Goal: Information Seeking & Learning: Learn about a topic

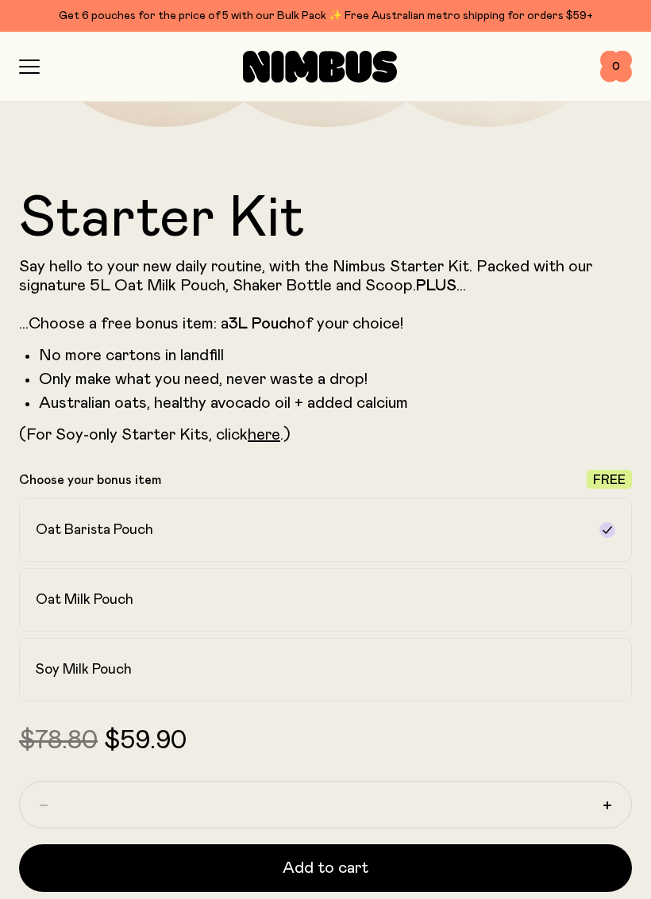
scroll to position [659, 0]
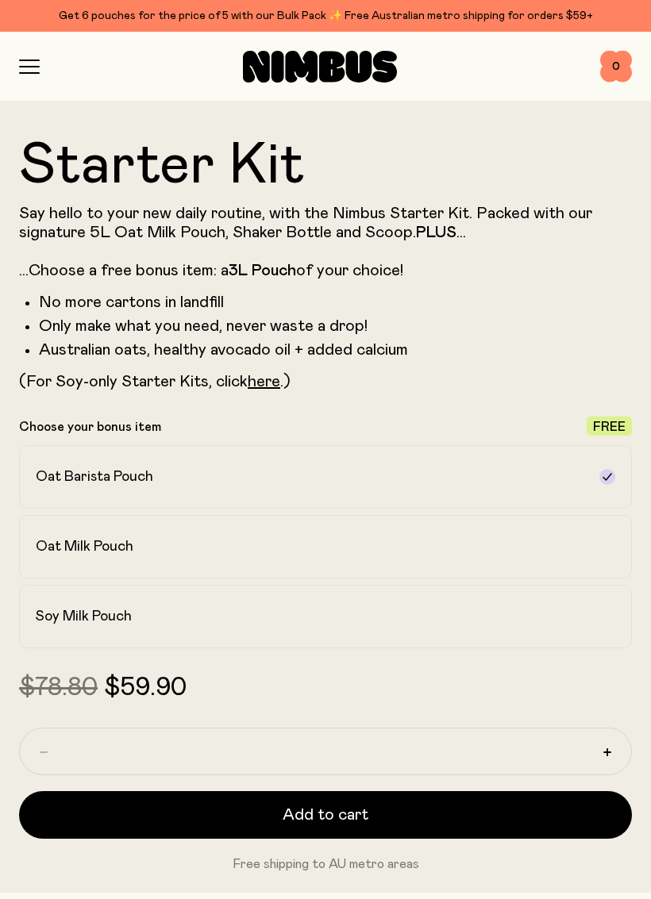
click at [459, 613] on div "Soy Milk Pouch" at bounding box center [311, 616] width 551 height 19
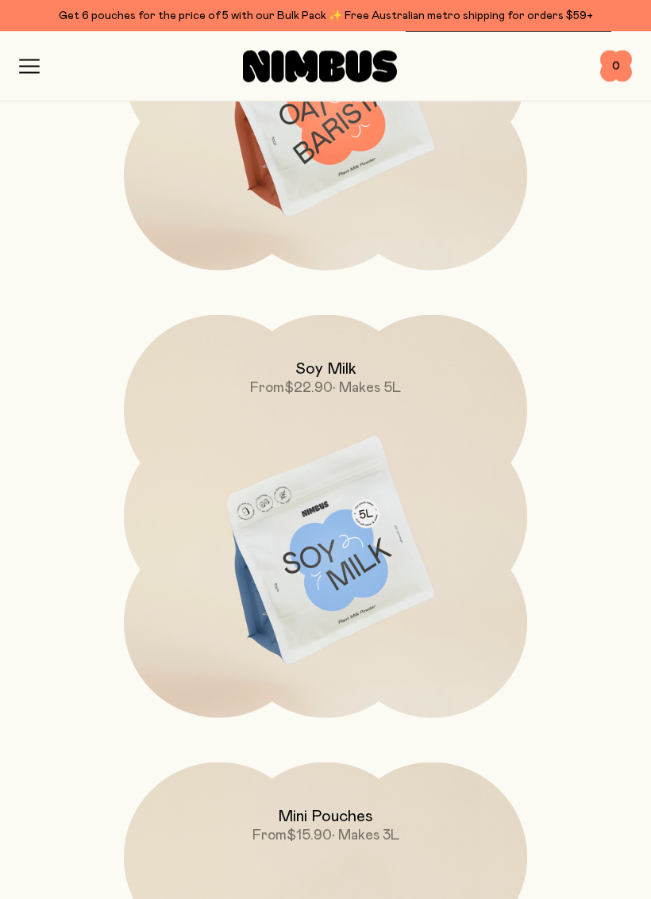
scroll to position [7101, 0]
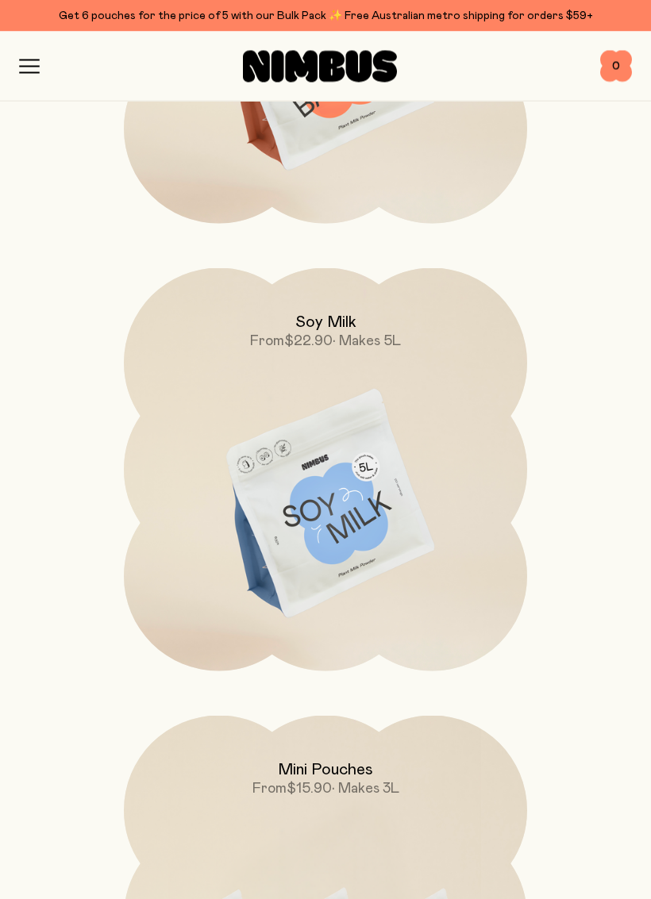
click at [386, 504] on img at bounding box center [325, 506] width 403 height 474
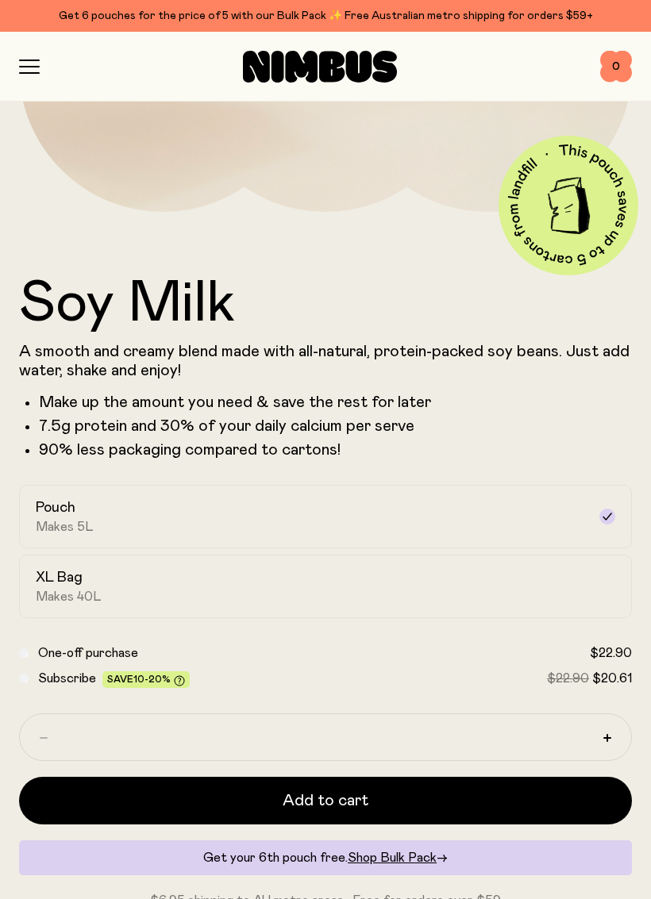
scroll to position [528, 0]
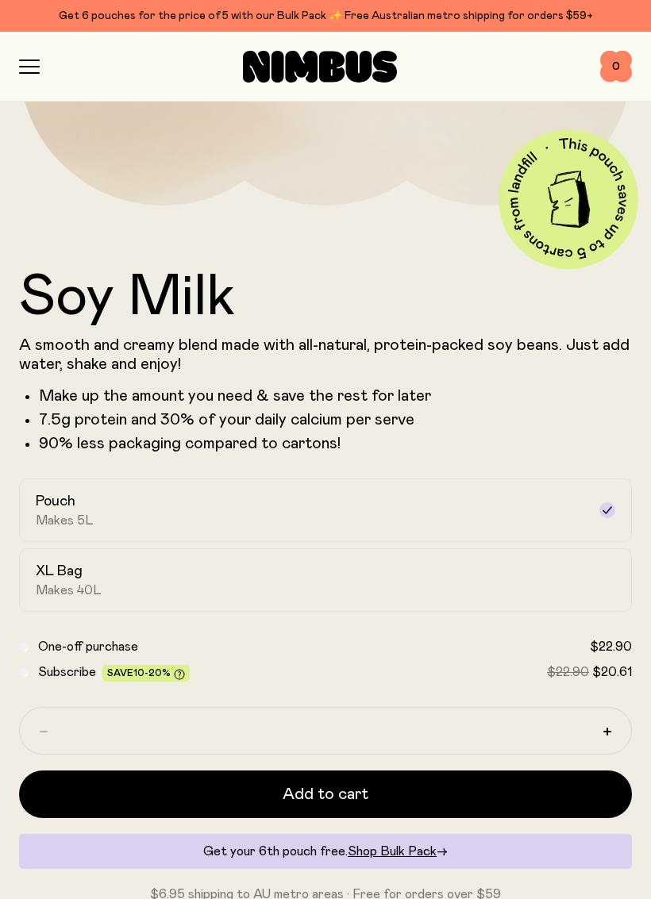
click at [548, 584] on div "XL Bag Makes 40L" at bounding box center [311, 580] width 551 height 37
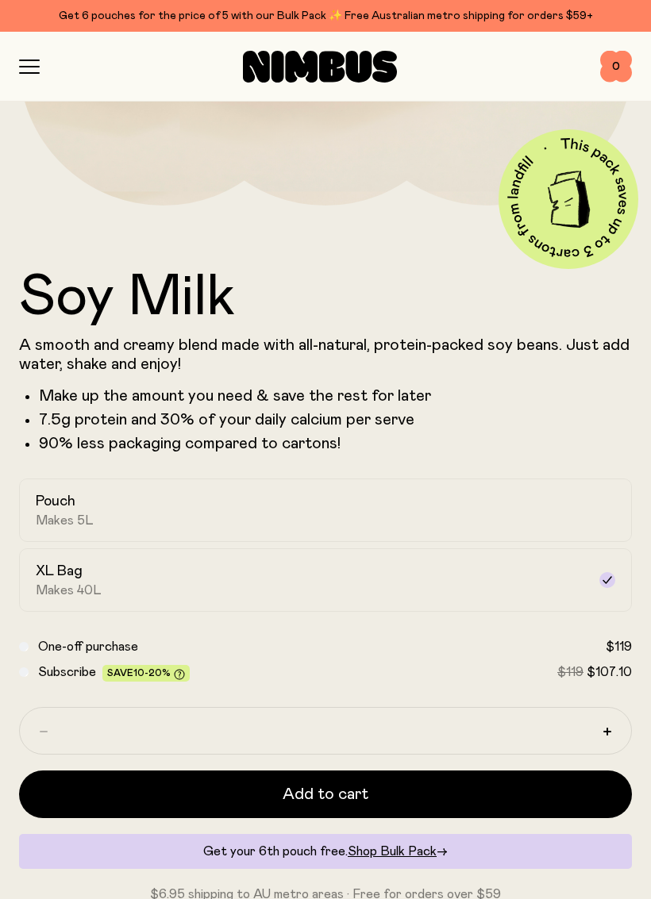
click at [482, 517] on div "Pouch Makes 5L" at bounding box center [311, 510] width 551 height 37
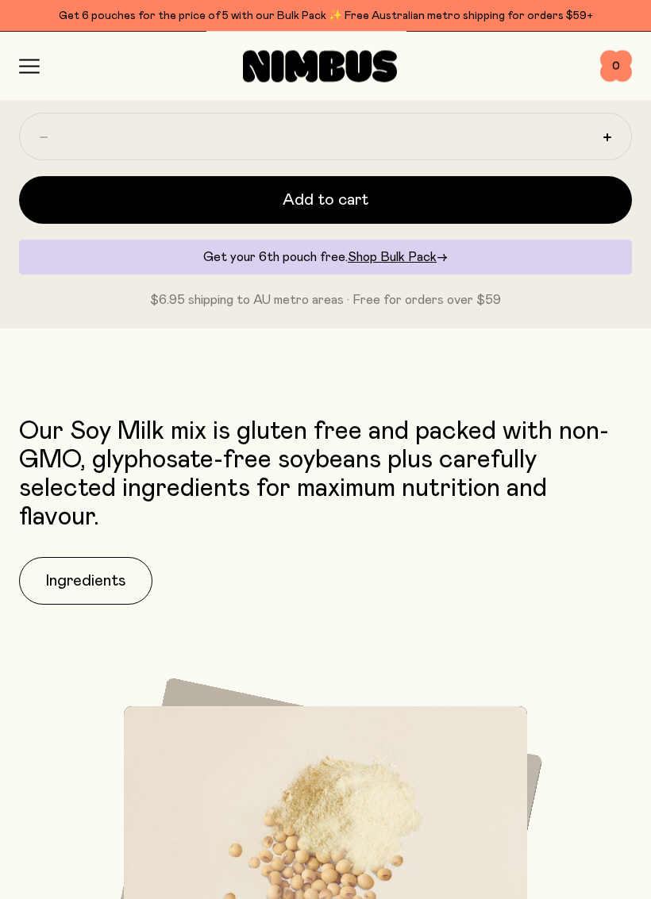
scroll to position [1122, 0]
click at [113, 581] on button "Ingredients" at bounding box center [85, 581] width 133 height 48
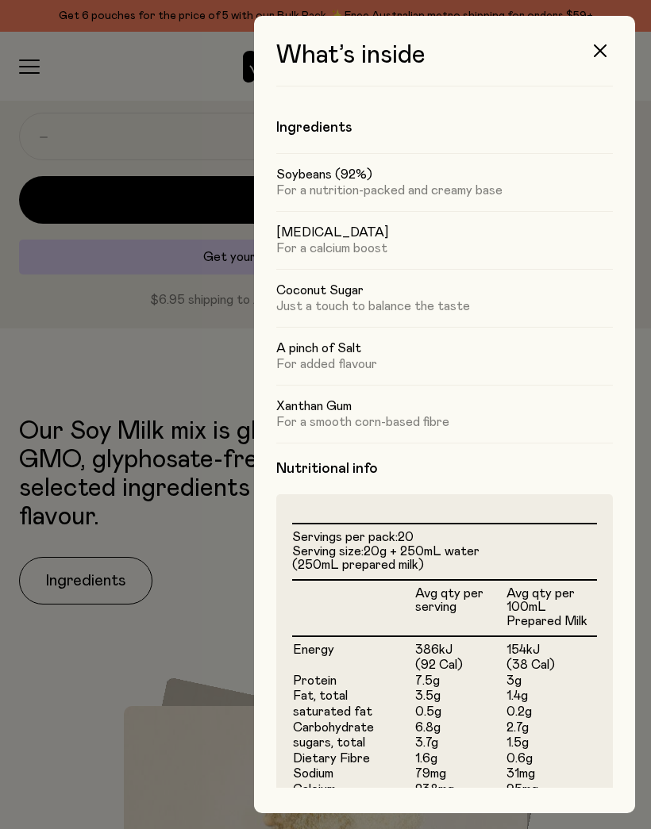
scroll to position [0, 0]
click at [148, 736] on div at bounding box center [325, 414] width 651 height 829
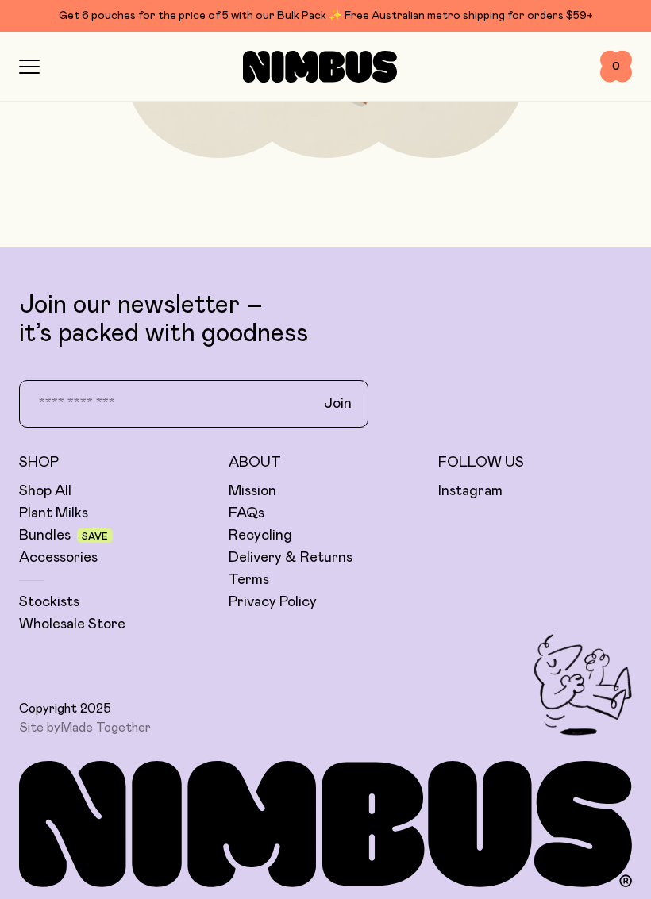
scroll to position [6606, 0]
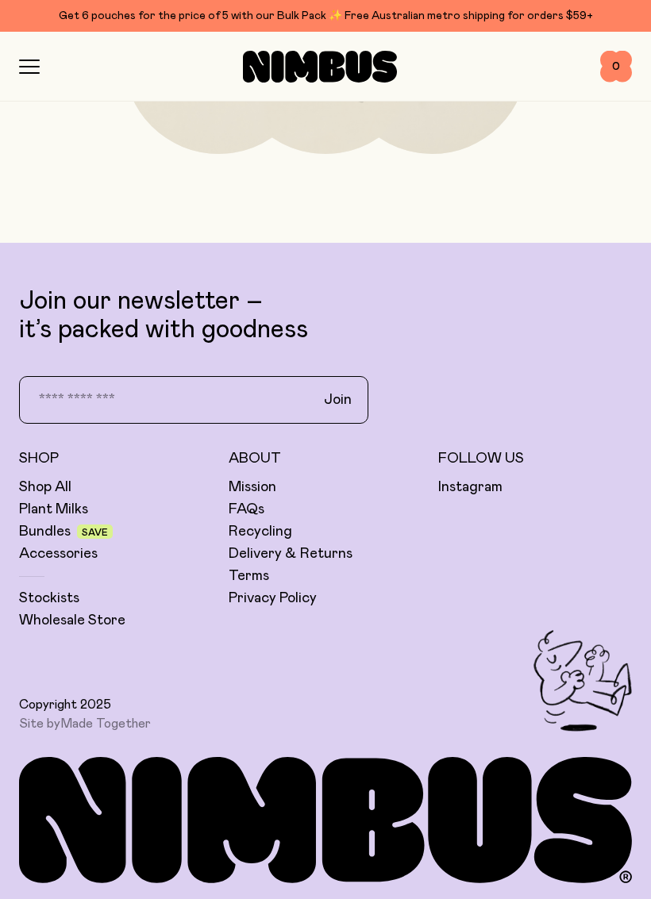
click at [256, 512] on link "FAQs" at bounding box center [247, 509] width 36 height 19
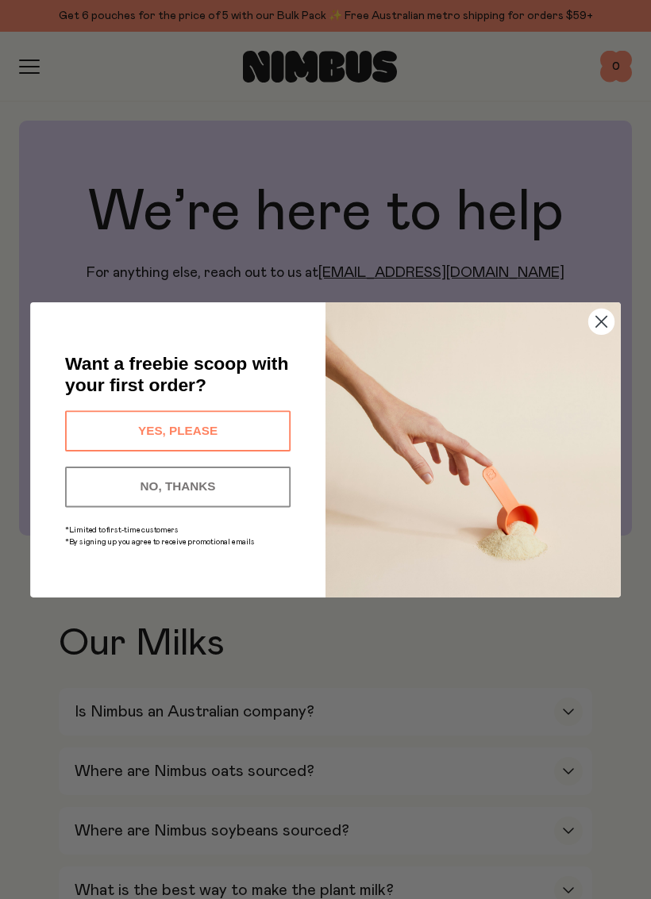
click at [247, 440] on button "YES, PLEASE" at bounding box center [177, 430] width 225 height 40
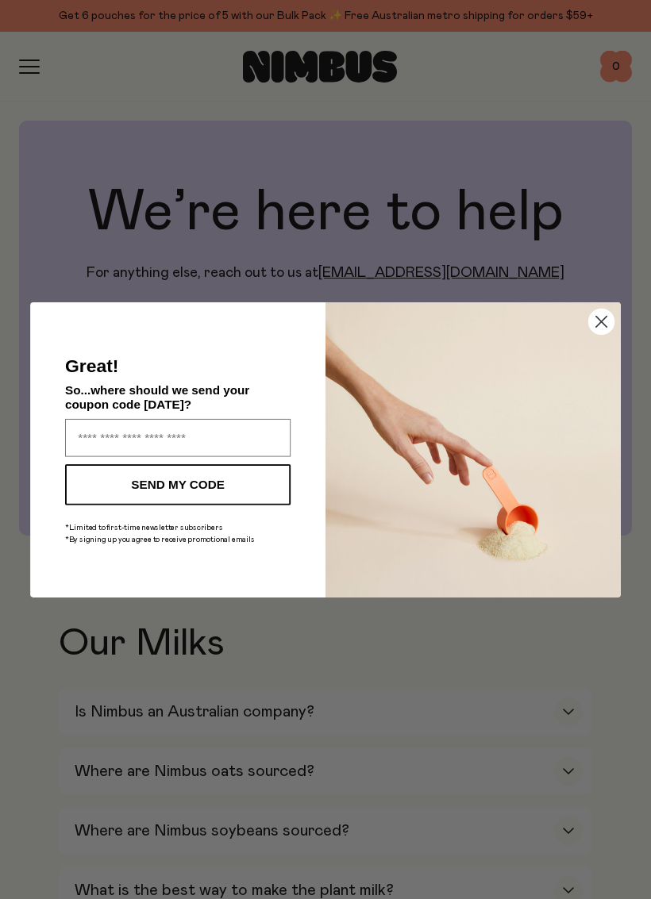
click at [606, 325] on circle "Close dialog" at bounding box center [601, 321] width 25 height 25
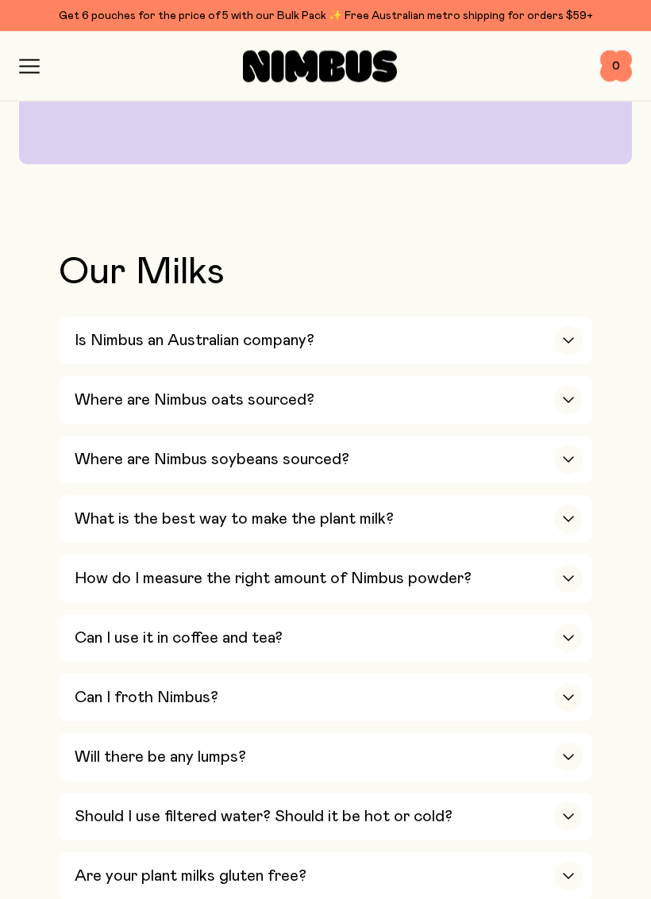
scroll to position [372, 0]
click at [578, 341] on div "button" at bounding box center [568, 339] width 29 height 29
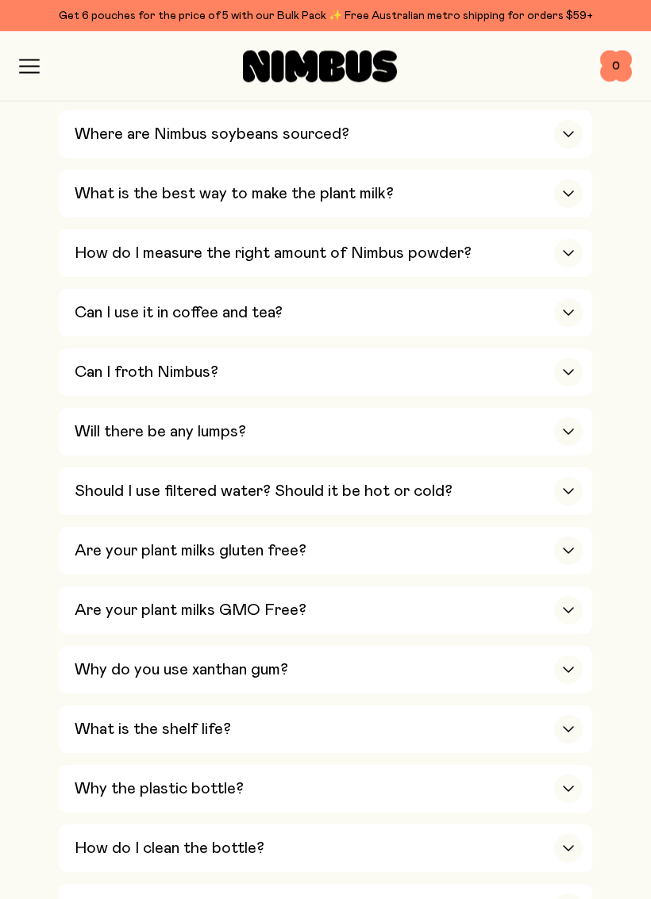
scroll to position [726, 0]
click at [571, 310] on icon "button" at bounding box center [568, 312] width 10 height 5
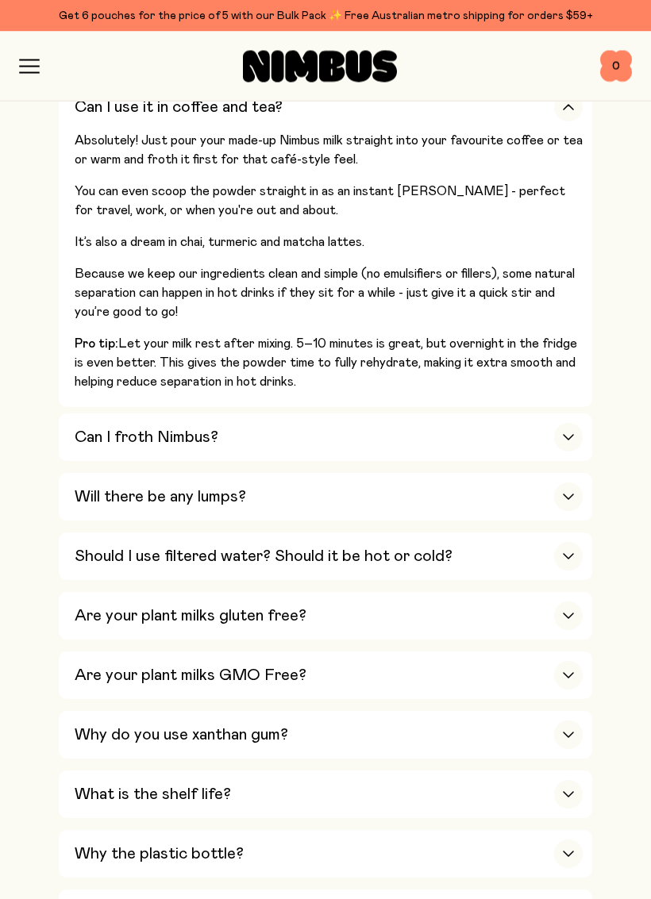
scroll to position [902, 0]
click at [567, 494] on icon "button" at bounding box center [568, 497] width 13 height 6
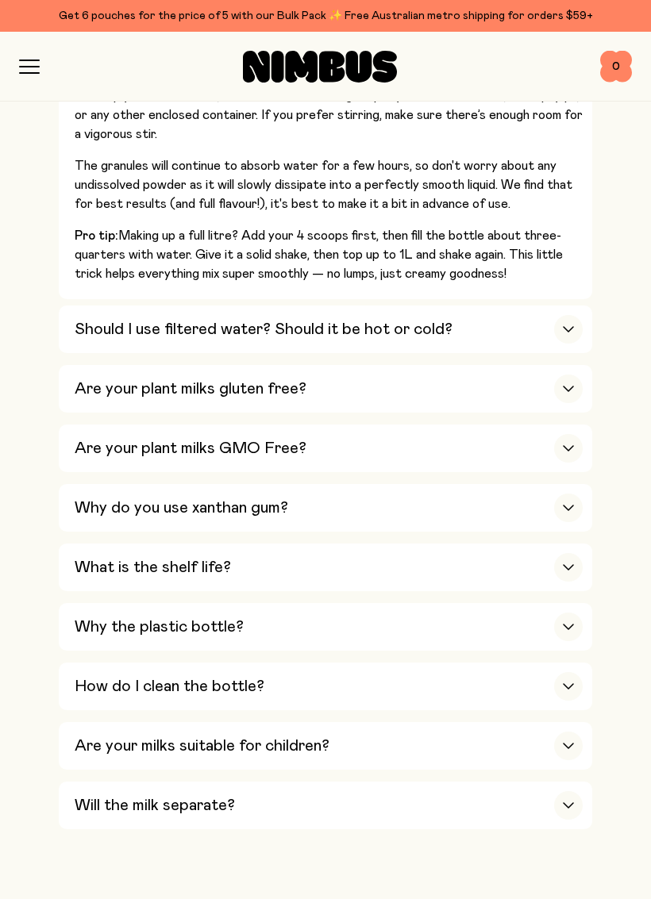
scroll to position [1072, 0]
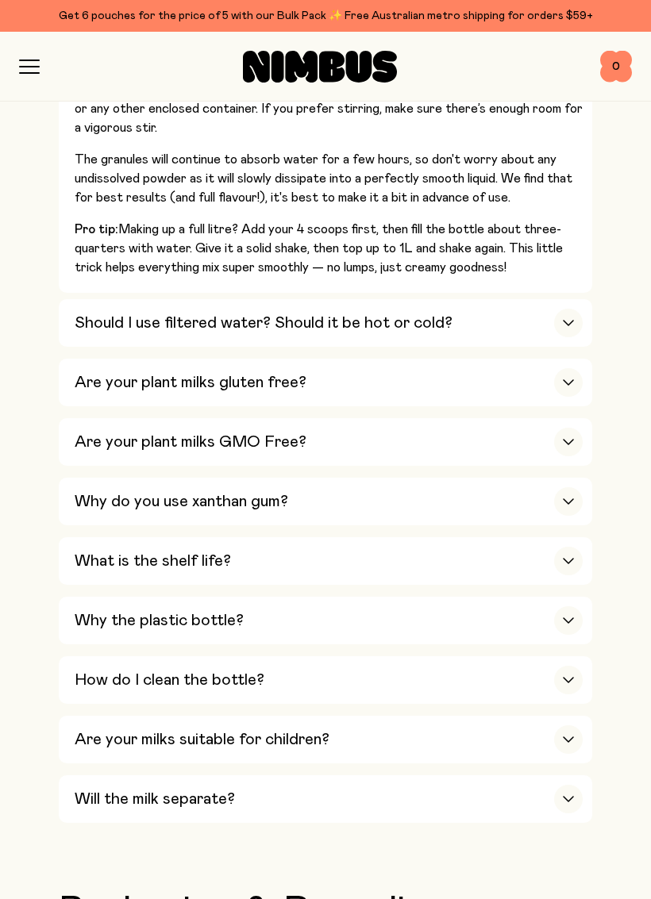
click at [567, 320] on icon "button" at bounding box center [568, 323] width 13 height 6
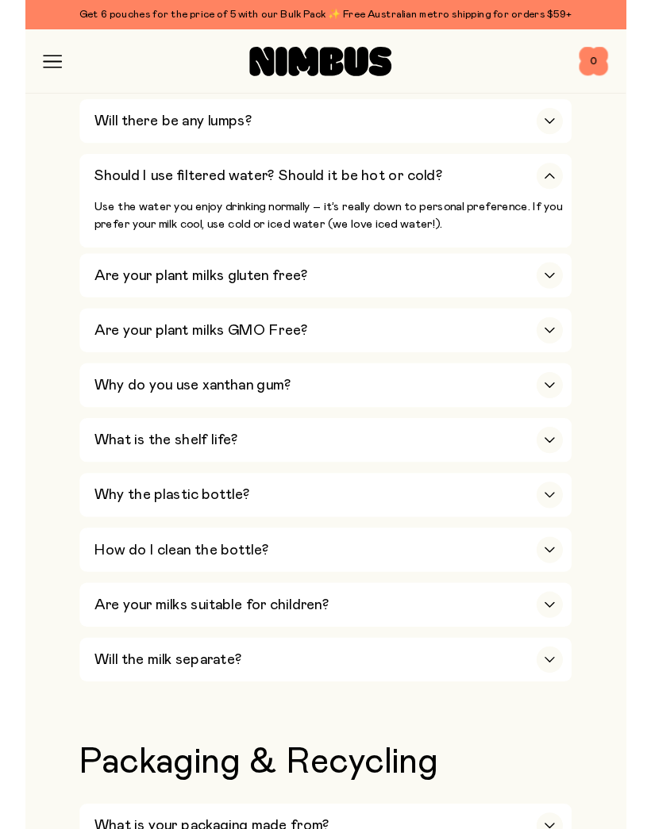
scroll to position [997, 0]
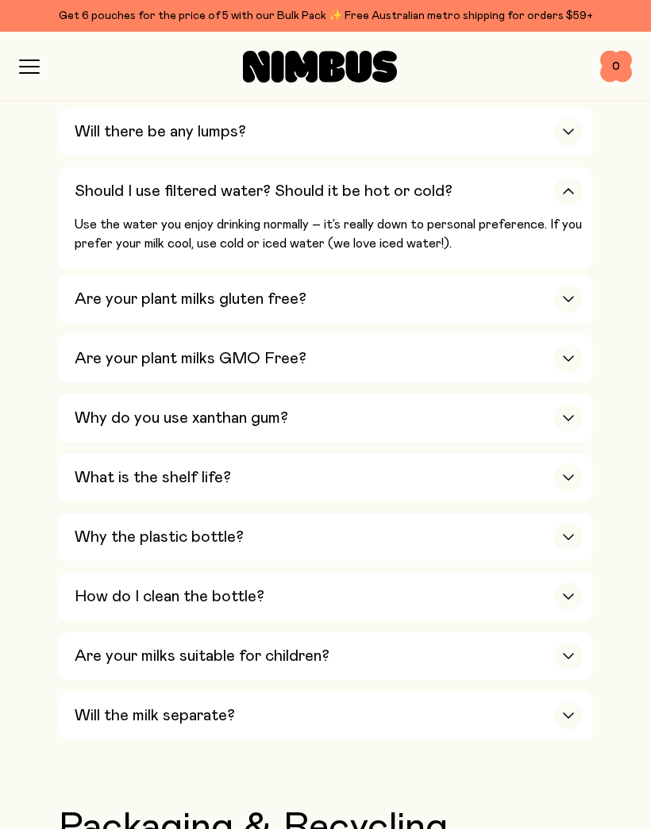
click at [565, 296] on icon "button" at bounding box center [568, 299] width 13 height 6
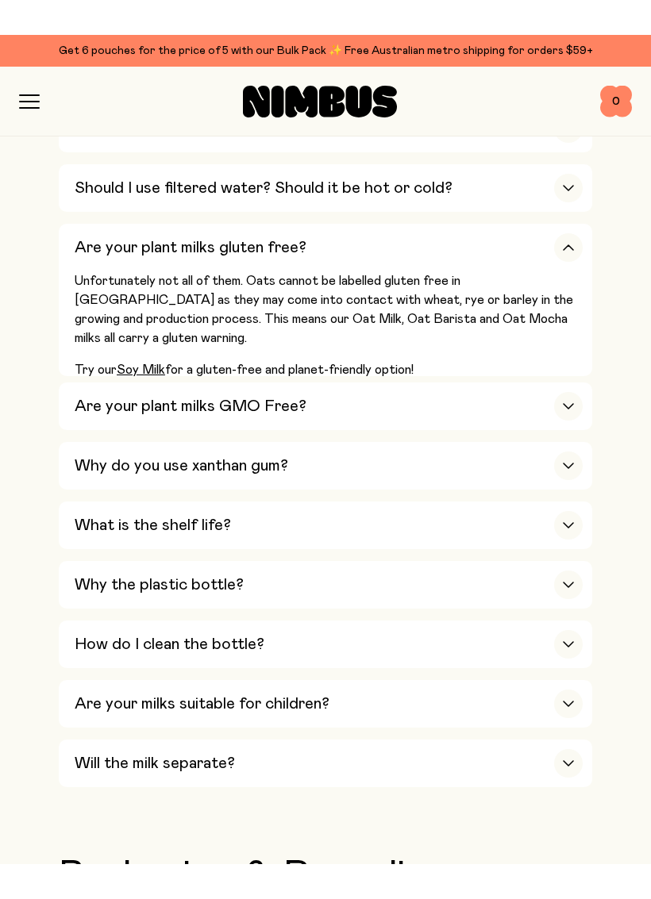
scroll to position [1067, 0]
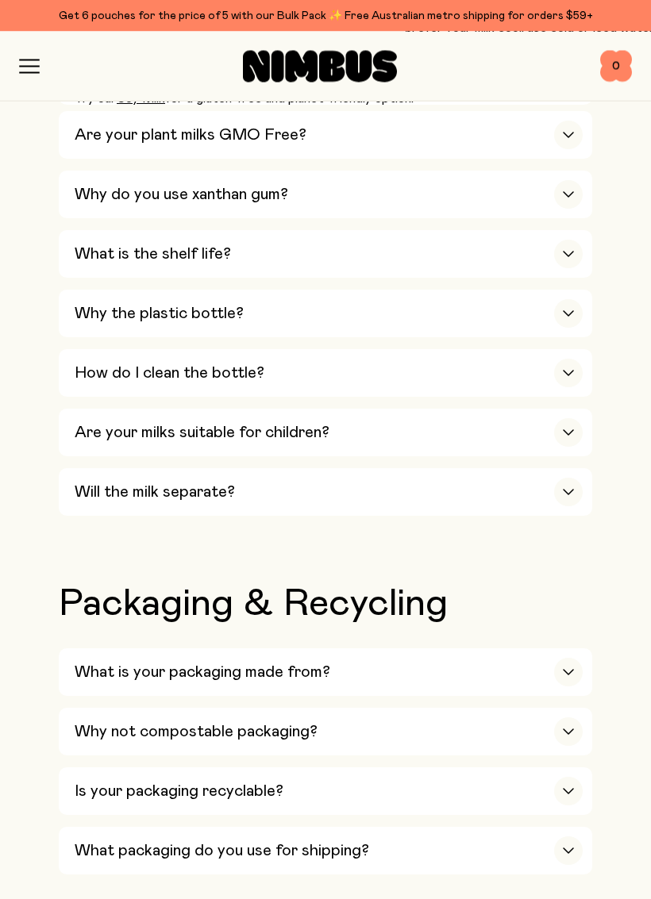
click at [572, 240] on div "button" at bounding box center [568, 254] width 29 height 29
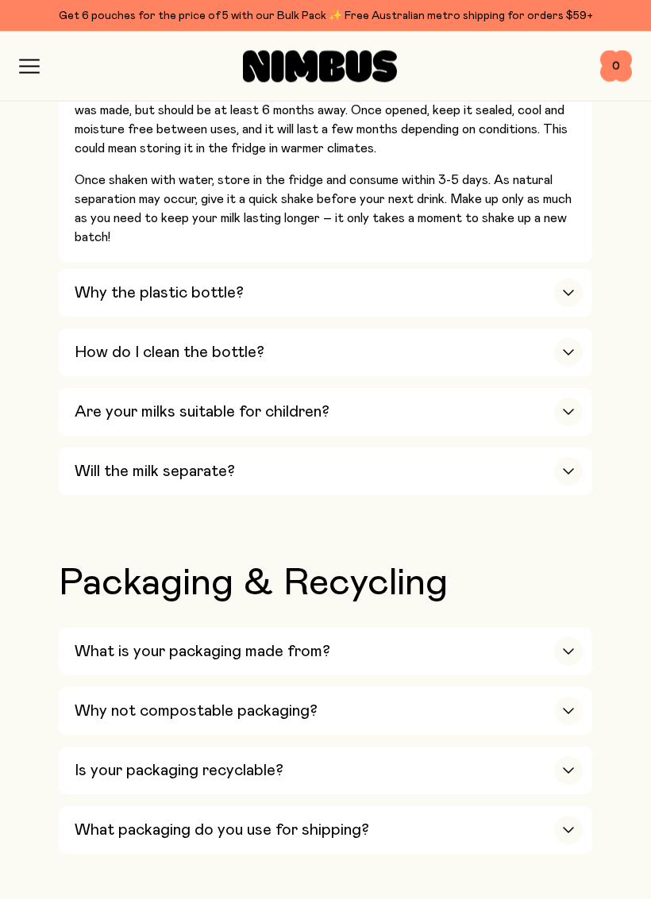
scroll to position [1387, 0]
click at [93, 269] on div "Why the plastic bottle?" at bounding box center [329, 293] width 508 height 48
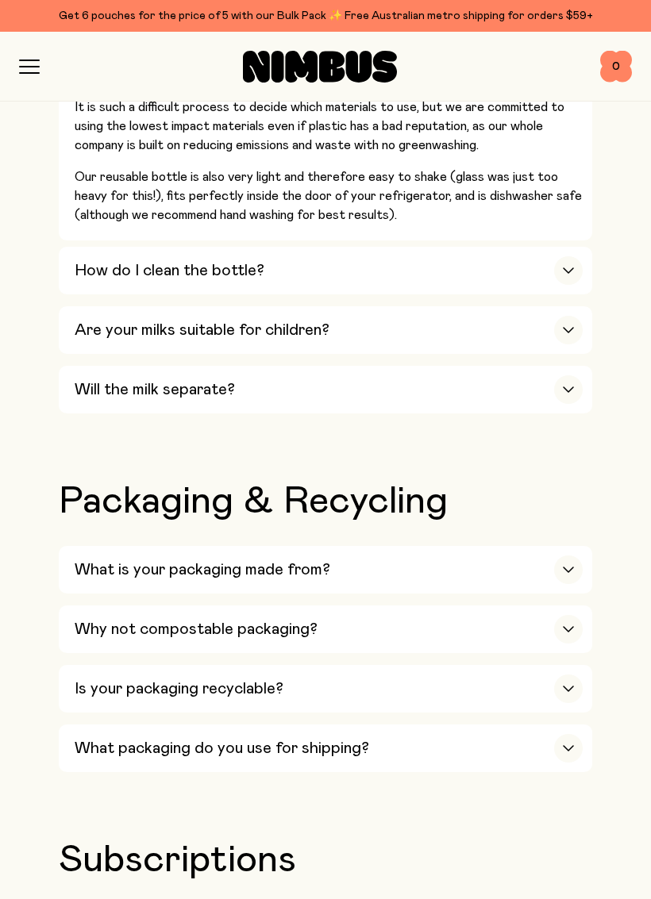
scroll to position [1697, 0]
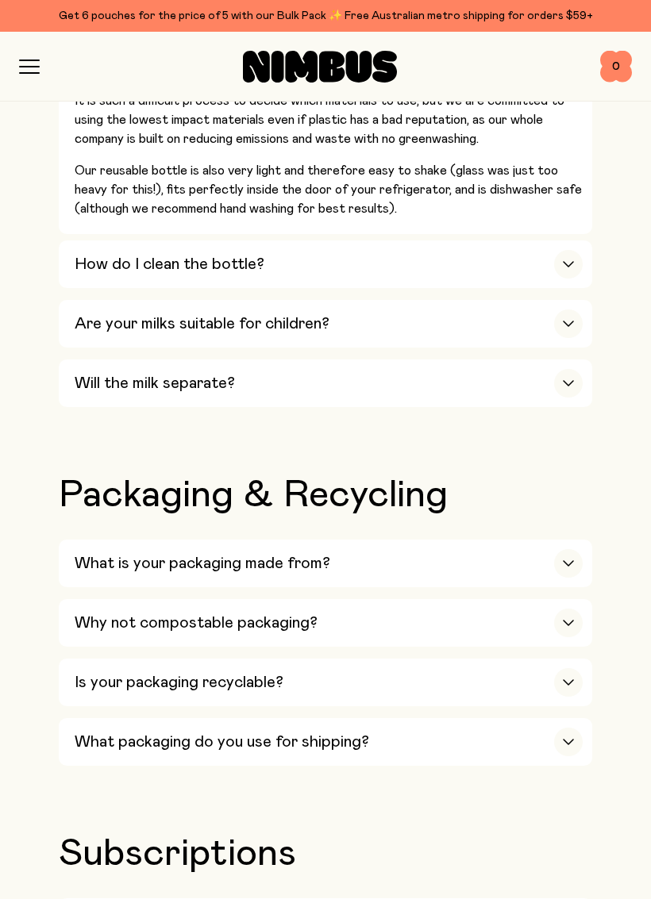
click at [116, 255] on h3 "How do I clean the bottle?" at bounding box center [170, 264] width 190 height 19
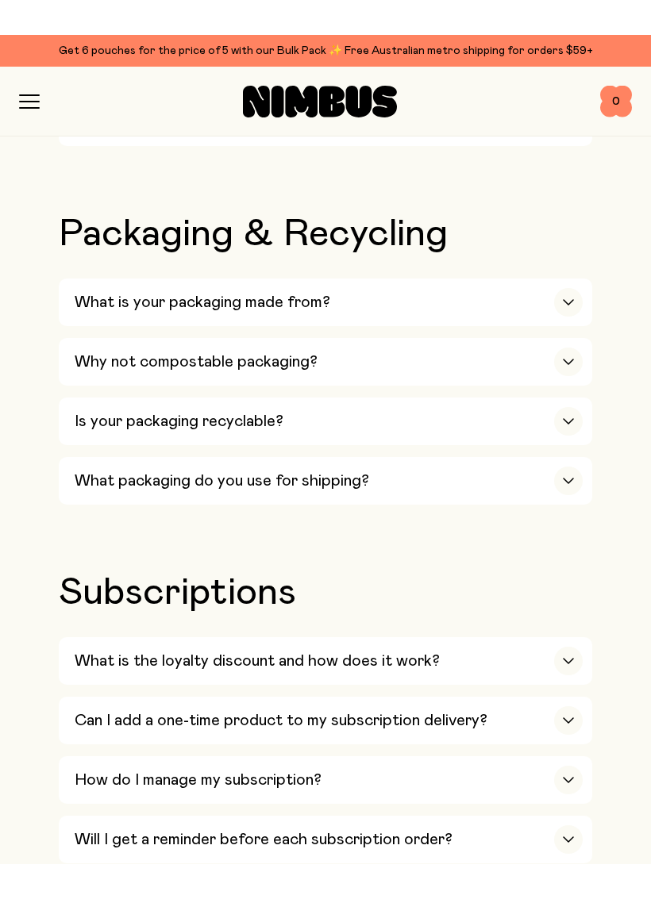
scroll to position [1848, 0]
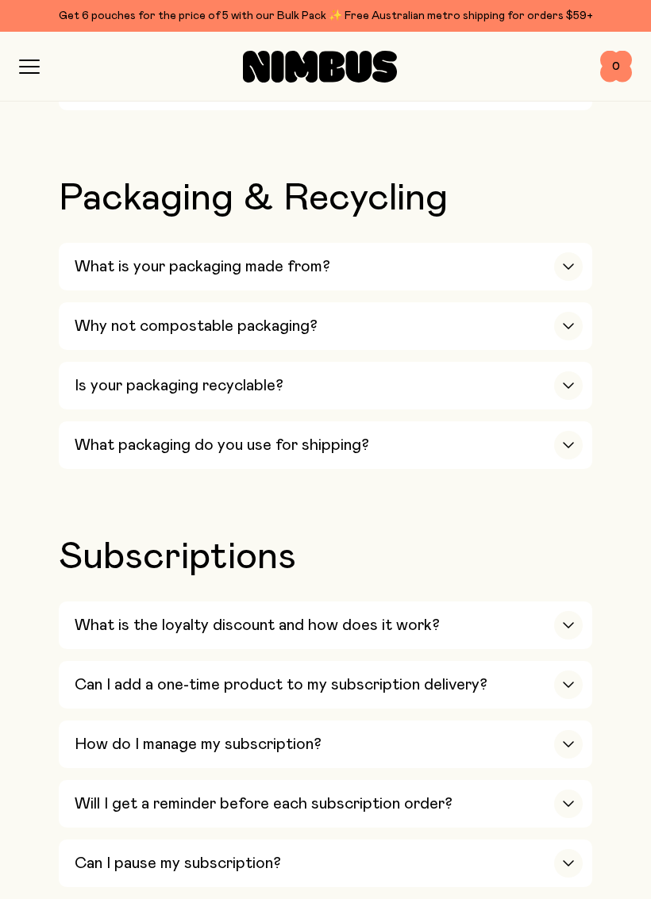
click at [120, 257] on h3 "What is your packaging made from?" at bounding box center [203, 266] width 256 height 19
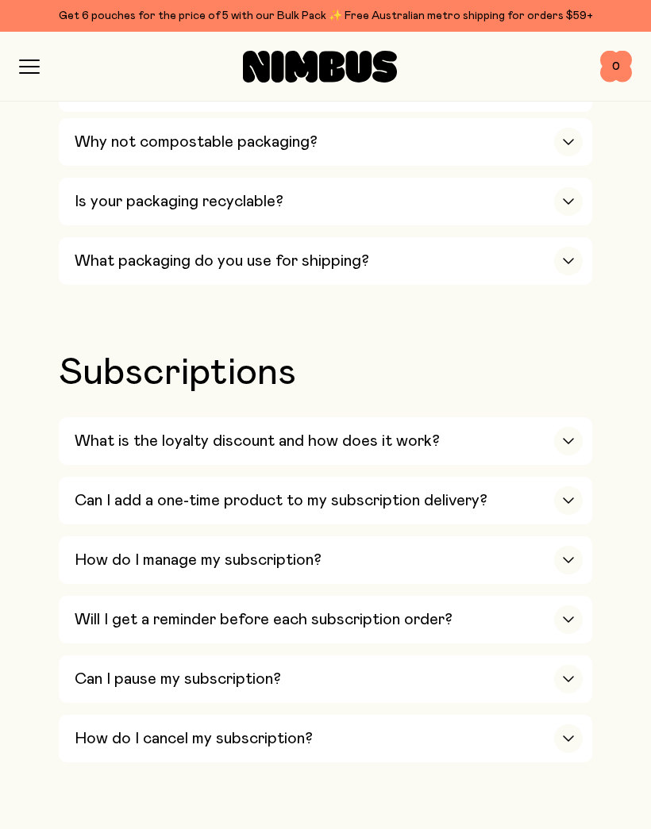
click at [109, 178] on div "Is your packaging recyclable?" at bounding box center [329, 202] width 508 height 48
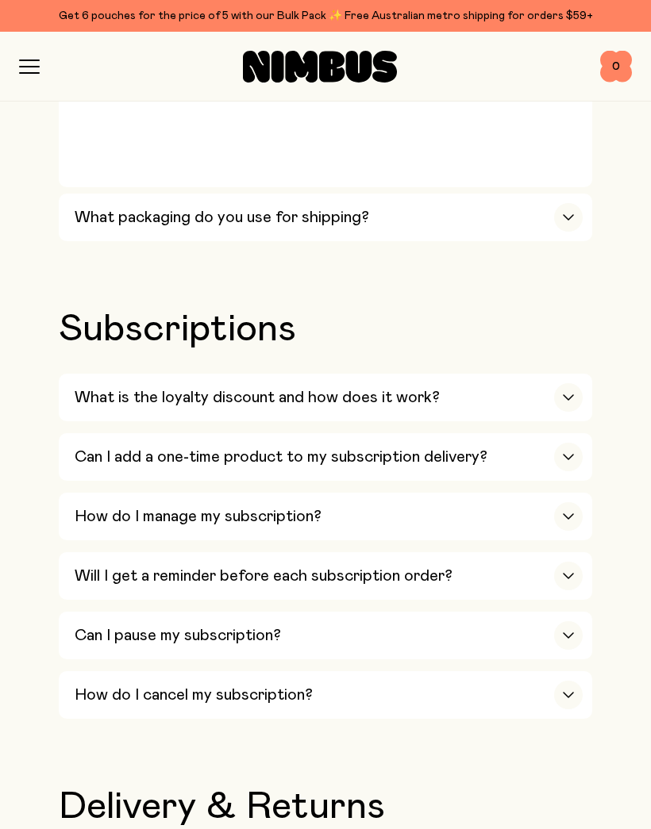
click at [110, 194] on div "What packaging do you use for shipping?" at bounding box center [329, 218] width 508 height 48
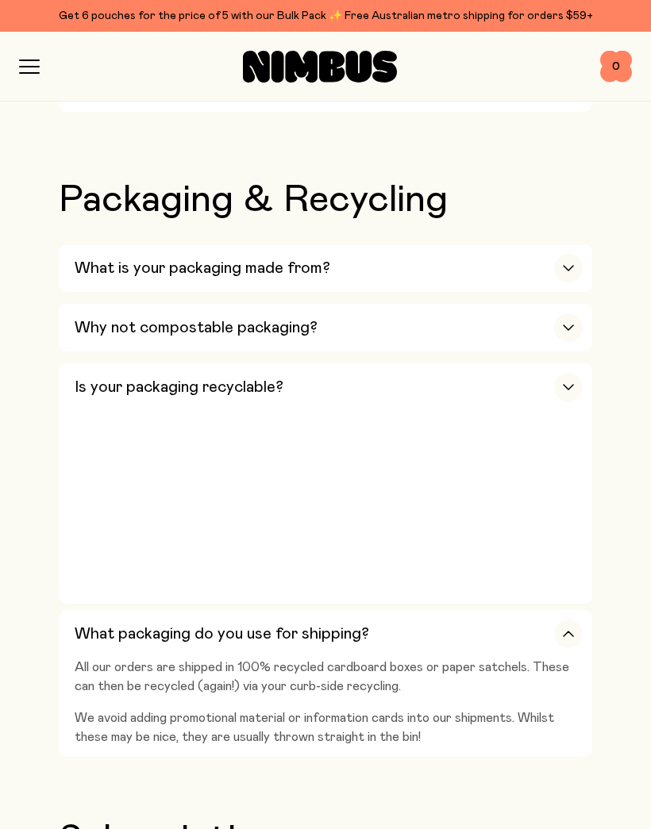
scroll to position [1829, 0]
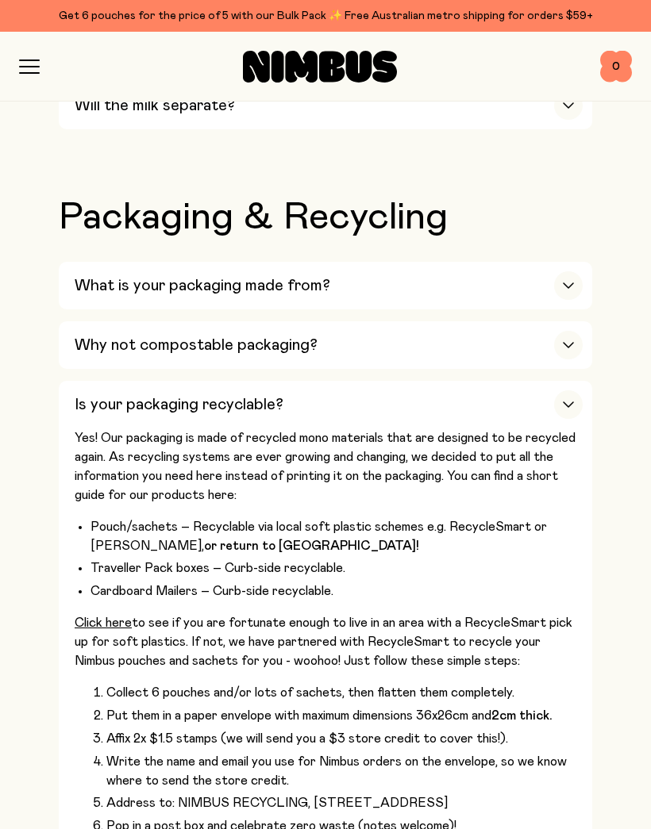
click at [94, 395] on h3 "Is your packaging recyclable?" at bounding box center [179, 404] width 209 height 19
click at [548, 381] on div "Is your packaging recyclable?" at bounding box center [329, 405] width 508 height 48
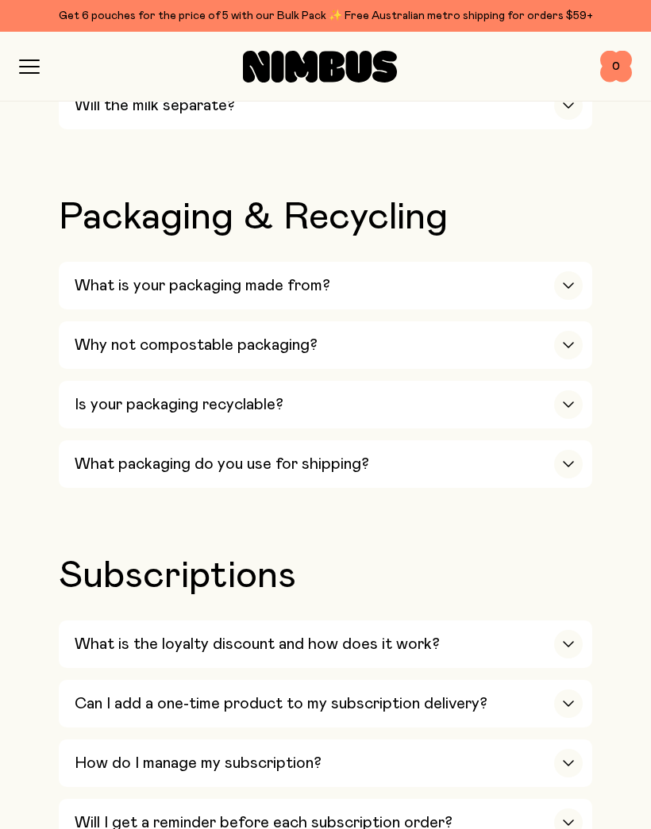
click at [545, 440] on div "What packaging do you use for shipping?" at bounding box center [329, 464] width 508 height 48
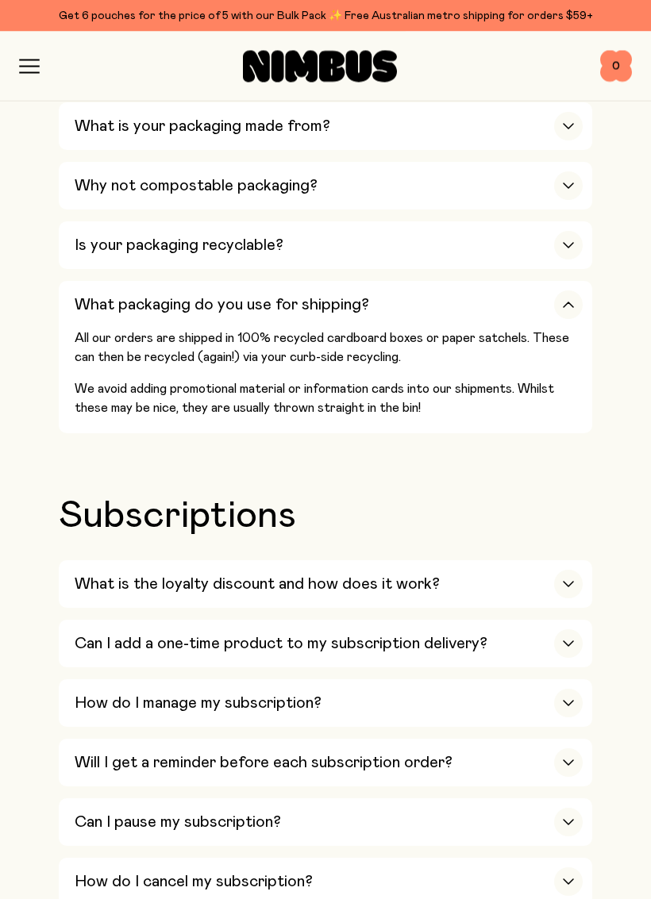
scroll to position [1989, 0]
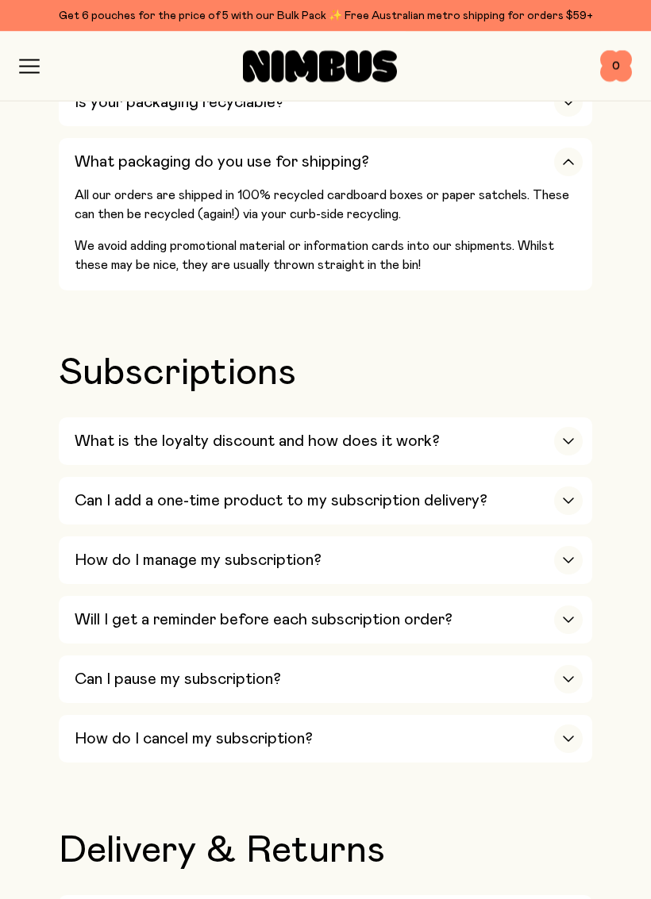
click at [92, 355] on h2 "Subscriptions" at bounding box center [325, 374] width 533 height 38
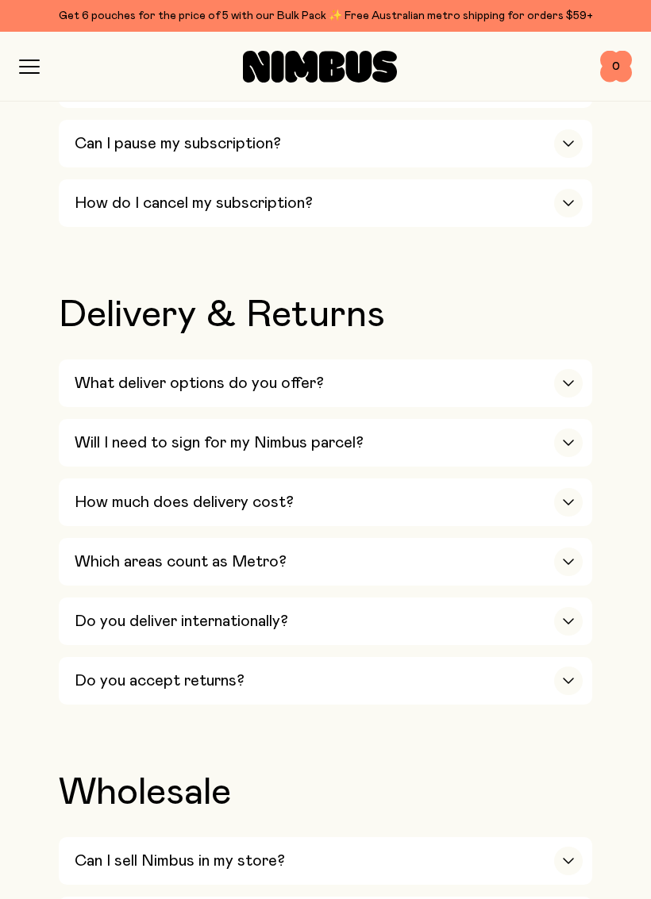
scroll to position [2719, 0]
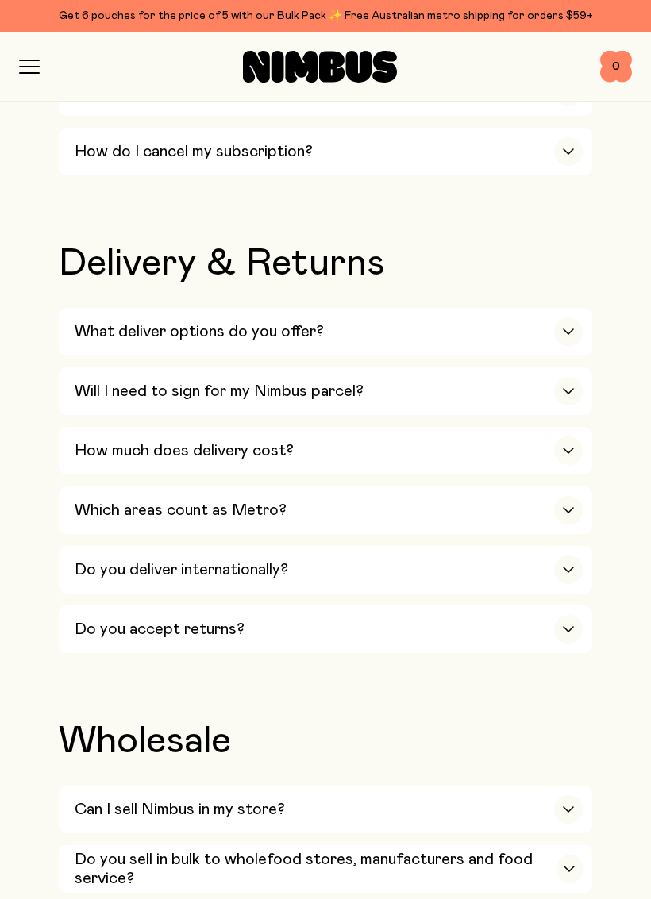
click at [109, 322] on h3 "What deliver options do you offer?" at bounding box center [199, 331] width 249 height 19
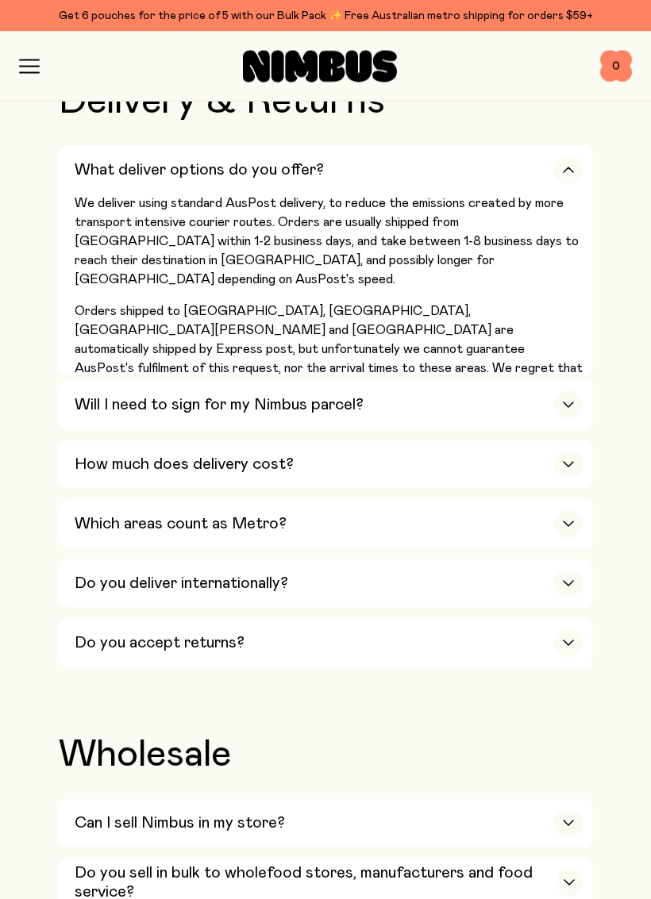
scroll to position [2917, 0]
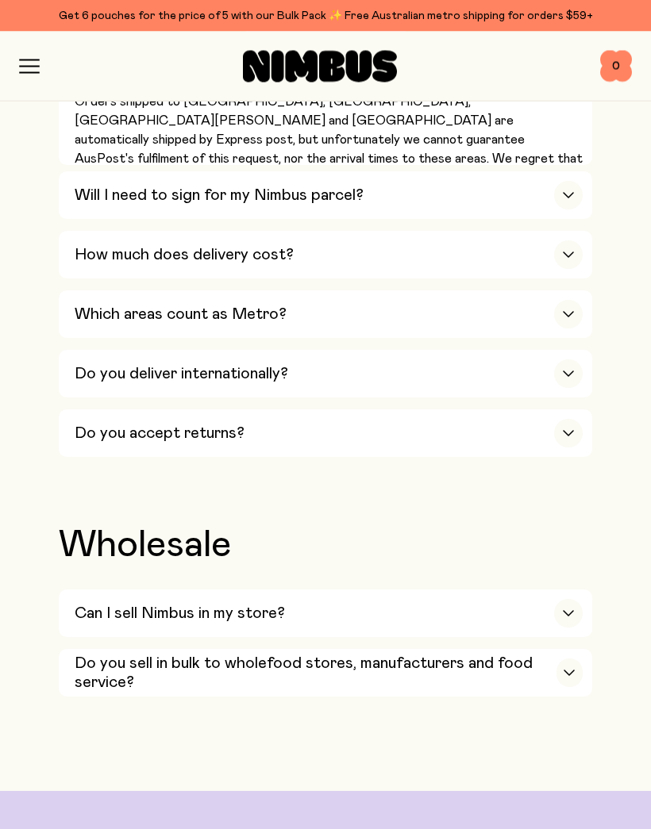
click at [107, 365] on h3 "Do you deliver internationally?" at bounding box center [181, 374] width 213 height 19
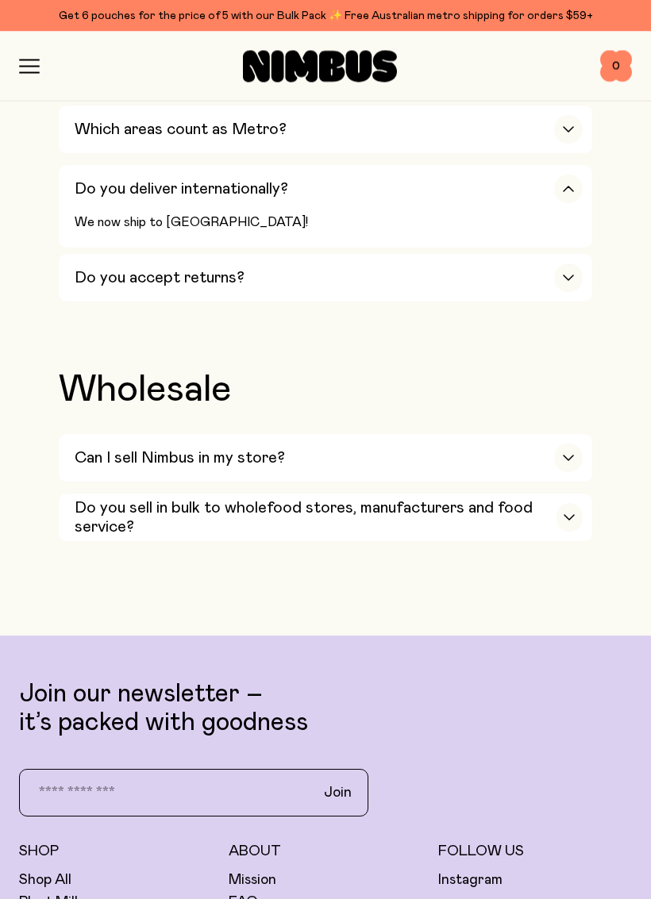
scroll to position [3100, 0]
click at [105, 448] on h3 "Can I sell Nimbus in my store?" at bounding box center [180, 457] width 210 height 19
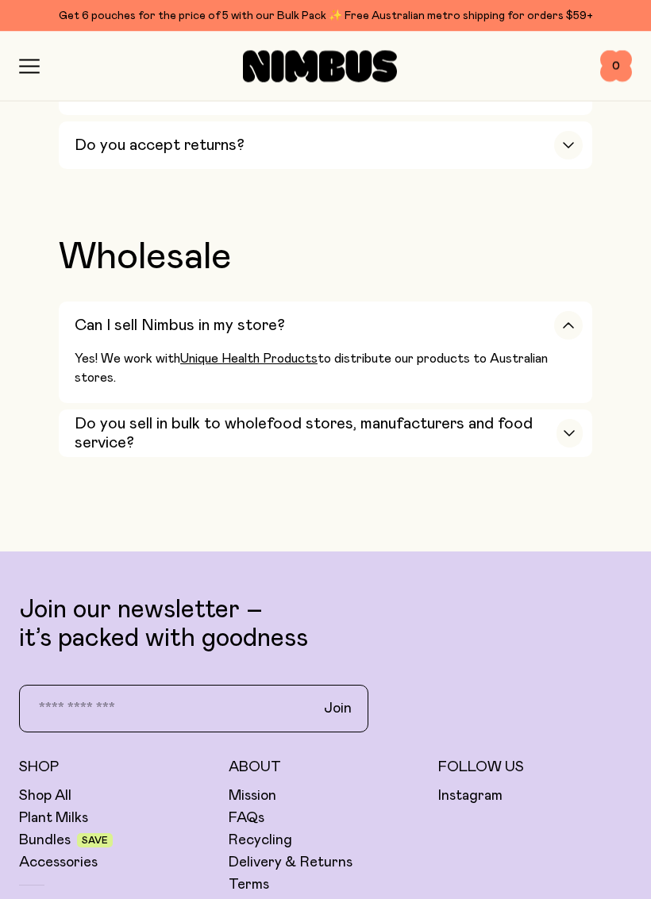
click at [111, 415] on h3 "Do you sell in bulk to wholefood stores, manufacturers and food service?" at bounding box center [316, 434] width 482 height 38
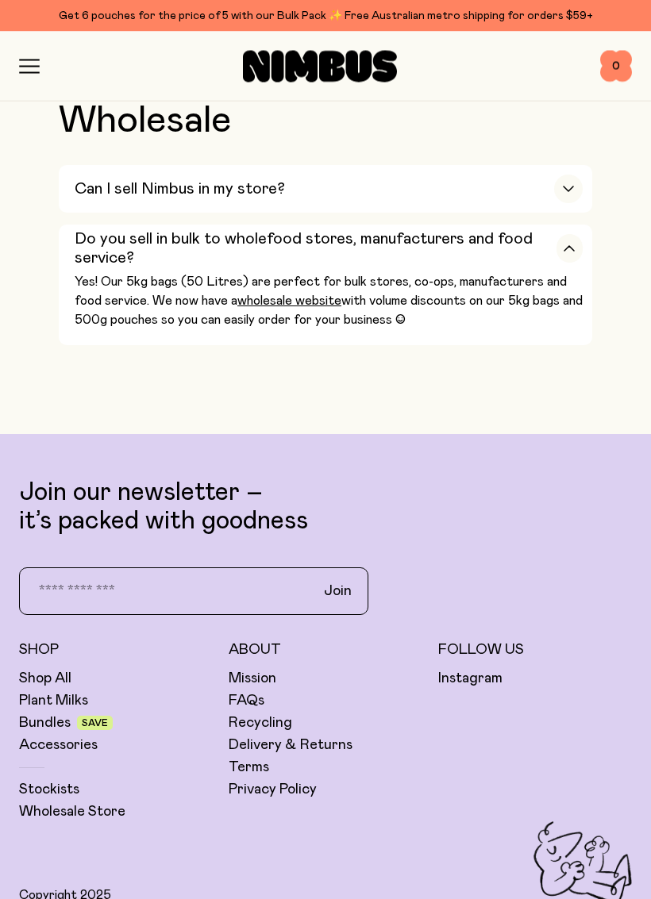
scroll to position [3387, 0]
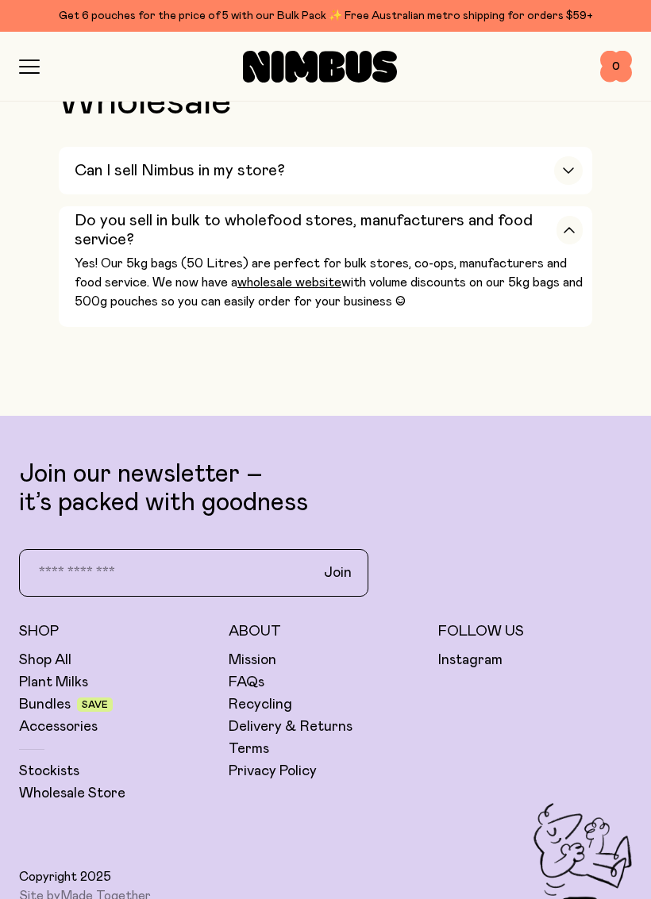
click at [65, 762] on link "Stockists" at bounding box center [49, 771] width 60 height 19
